Goal: Complete application form: Complete application form

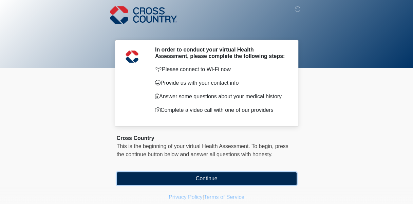
click at [199, 176] on button "Continue" at bounding box center [207, 178] width 180 height 13
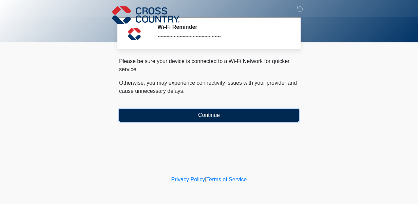
click at [213, 111] on button "Continue" at bounding box center [209, 115] width 180 height 13
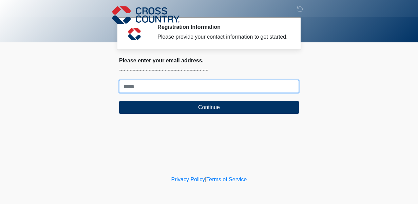
click at [187, 88] on input "Where should we email your response?" at bounding box center [209, 86] width 180 height 13
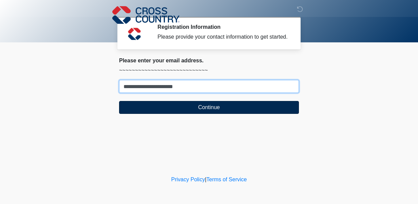
type input "**********"
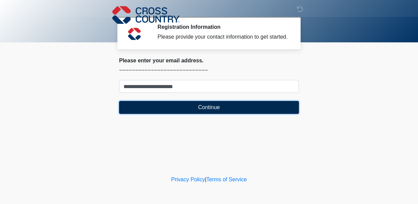
click at [208, 111] on button "Continue" at bounding box center [209, 107] width 180 height 13
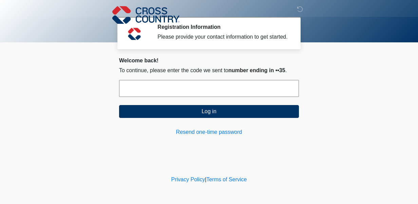
click at [185, 91] on input "text" at bounding box center [209, 88] width 180 height 17
type input "******"
click at [119, 105] on button "Log in" at bounding box center [209, 111] width 180 height 13
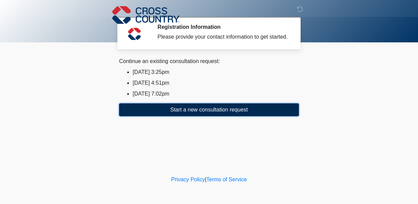
click at [197, 111] on button "Start a new consultation request" at bounding box center [209, 109] width 180 height 13
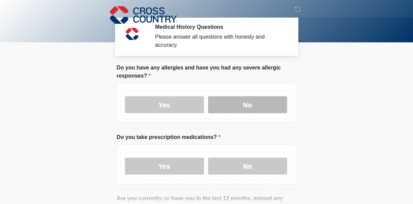
click at [238, 97] on label "No" at bounding box center [247, 104] width 79 height 17
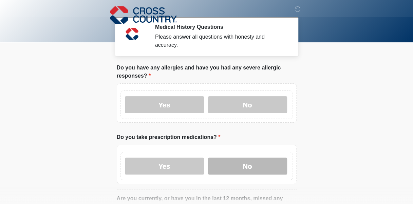
click at [234, 158] on label "No" at bounding box center [247, 166] width 79 height 17
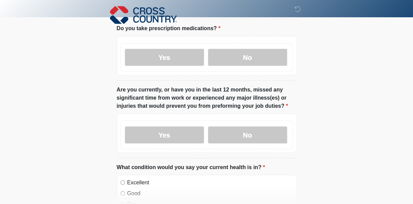
scroll to position [129, 0]
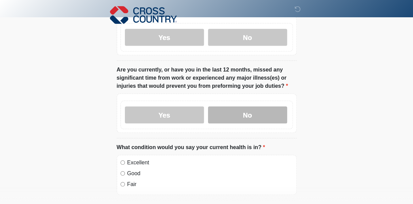
click at [244, 107] on label "No" at bounding box center [247, 115] width 79 height 17
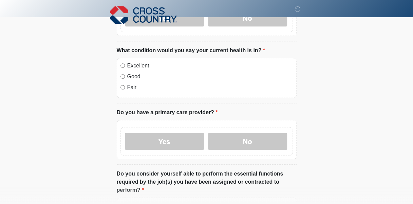
scroll to position [259, 0]
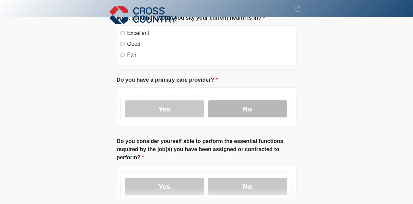
click at [242, 100] on label "No" at bounding box center [247, 108] width 79 height 17
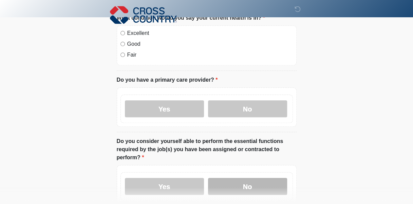
click at [245, 178] on label "No" at bounding box center [247, 186] width 79 height 17
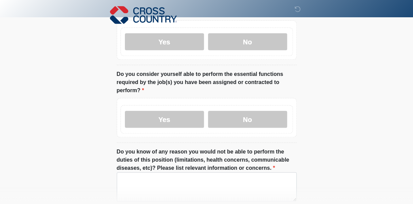
scroll to position [373, 0]
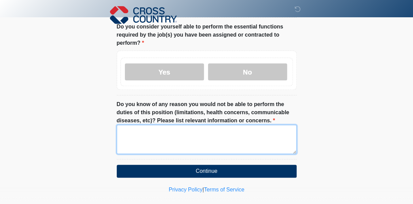
click at [256, 125] on textarea "Do you know of any reason you would not be able to perform the duties of this p…" at bounding box center [207, 139] width 180 height 29
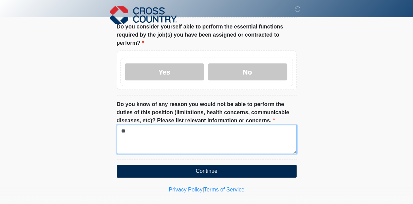
type textarea "**"
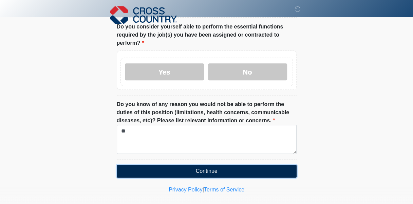
click at [230, 165] on button "Continue" at bounding box center [207, 171] width 180 height 13
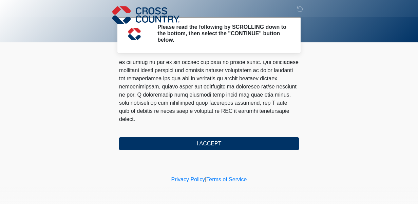
scroll to position [474, 0]
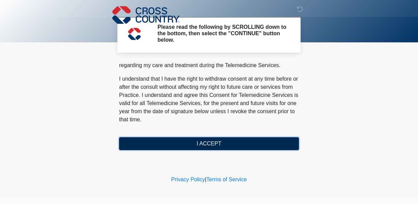
click at [248, 146] on button "I ACCEPT" at bounding box center [209, 143] width 180 height 13
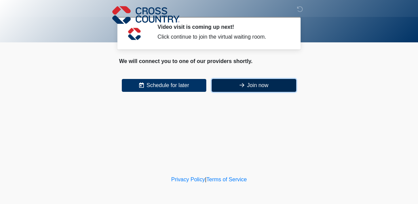
click at [254, 88] on button "Join now" at bounding box center [254, 85] width 84 height 13
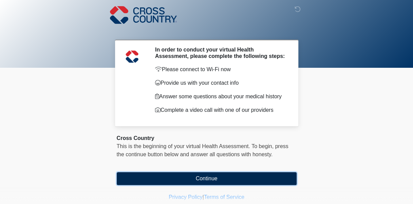
click at [211, 180] on button "Continue" at bounding box center [207, 178] width 180 height 13
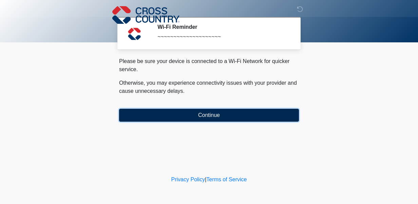
click at [219, 114] on button "Continue" at bounding box center [209, 115] width 180 height 13
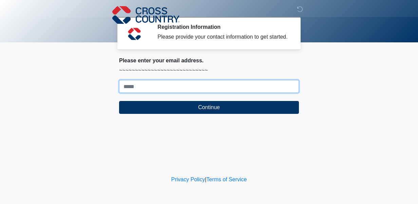
click at [219, 88] on input "Where should we email your response?" at bounding box center [209, 86] width 180 height 13
type input "**********"
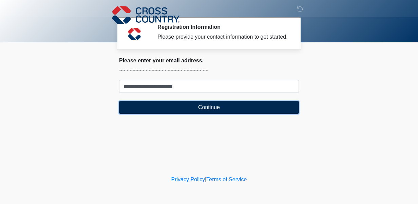
click at [190, 106] on button "Continue" at bounding box center [209, 107] width 180 height 13
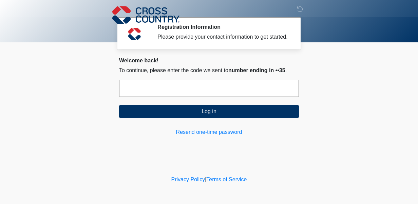
click at [210, 89] on input "text" at bounding box center [209, 88] width 180 height 17
type input "******"
click at [119, 105] on button "Log in" at bounding box center [209, 111] width 180 height 13
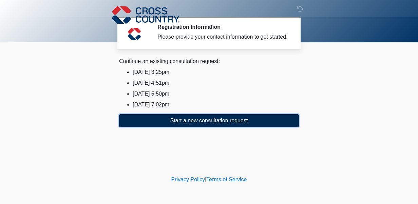
click at [230, 123] on button "Start a new consultation request" at bounding box center [209, 120] width 180 height 13
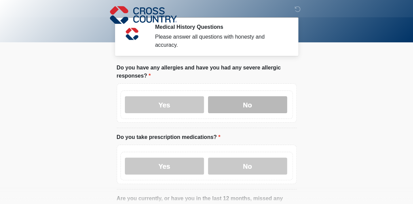
click at [237, 99] on label "No" at bounding box center [247, 104] width 79 height 17
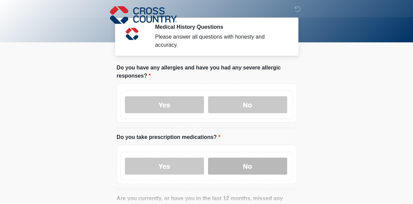
click at [245, 158] on label "No" at bounding box center [247, 166] width 79 height 17
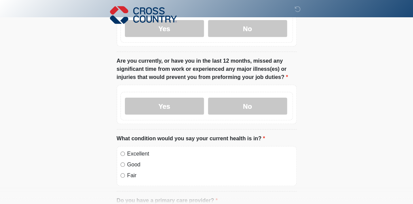
scroll to position [138, 0]
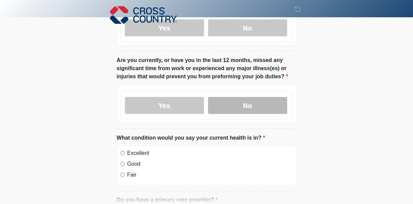
click at [259, 97] on label "No" at bounding box center [247, 105] width 79 height 17
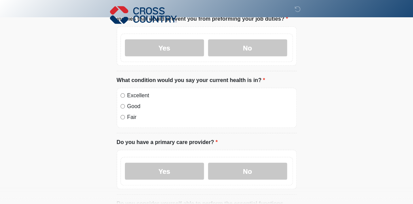
scroll to position [203, 0]
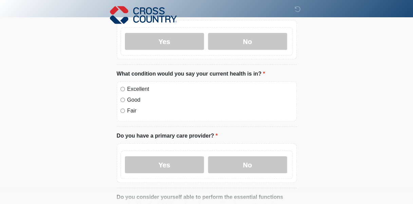
click at [126, 85] on div "Excellent" at bounding box center [206, 89] width 172 height 8
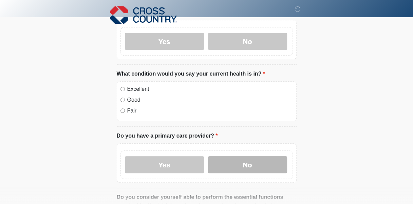
click at [246, 156] on label "No" at bounding box center [247, 164] width 79 height 17
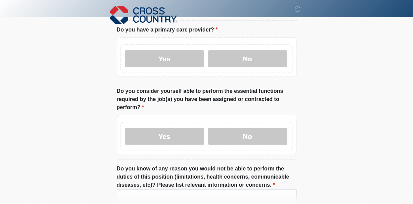
scroll to position [310, 0]
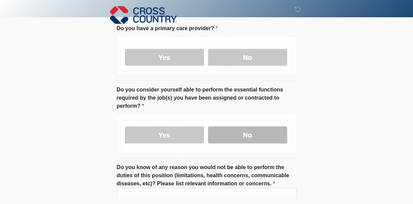
drag, startPoint x: 255, startPoint y: 126, endPoint x: 283, endPoint y: 125, distance: 27.8
click at [256, 127] on label "No" at bounding box center [247, 135] width 79 height 17
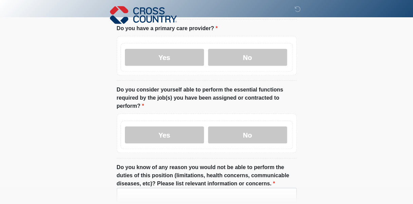
scroll to position [373, 0]
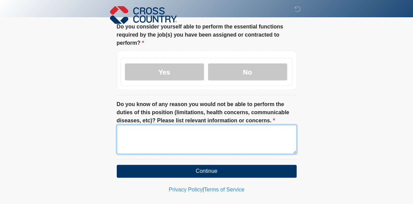
click at [198, 129] on textarea "Do you know of any reason you would not be able to perform the duties of this p…" at bounding box center [207, 139] width 180 height 29
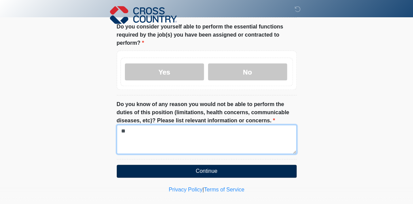
type textarea "**"
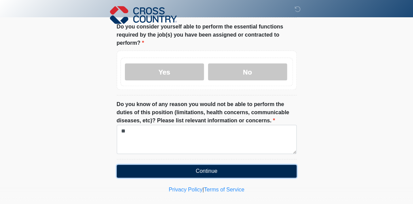
click at [197, 165] on button "Continue" at bounding box center [207, 171] width 180 height 13
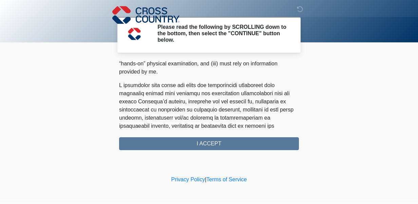
scroll to position [474, 0]
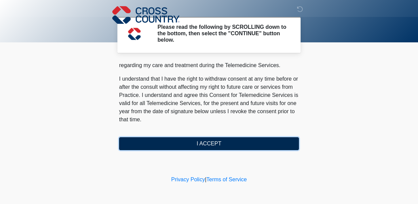
click at [235, 142] on button "I ACCEPT" at bounding box center [209, 143] width 180 height 13
